Goal: Task Accomplishment & Management: Complete application form

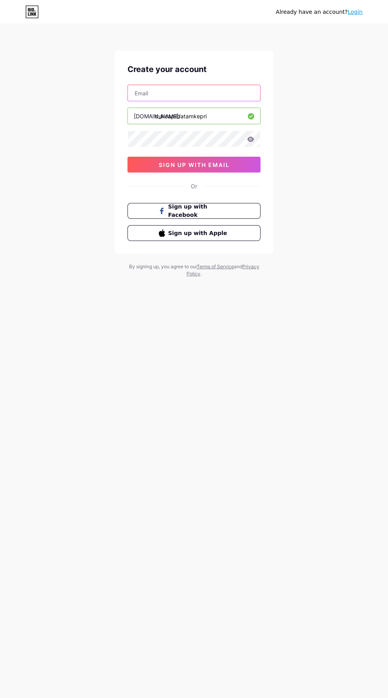
click at [183, 93] on input "text" at bounding box center [194, 93] width 132 height 16
click at [194, 115] on input "dukcapilbatamkepri" at bounding box center [194, 116] width 132 height 16
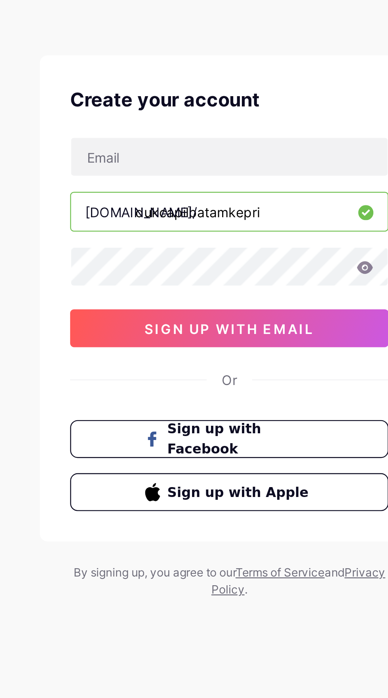
click at [223, 116] on input "dukcapilbatamkepri" at bounding box center [194, 116] width 132 height 16
